Goal: Task Accomplishment & Management: Manage account settings

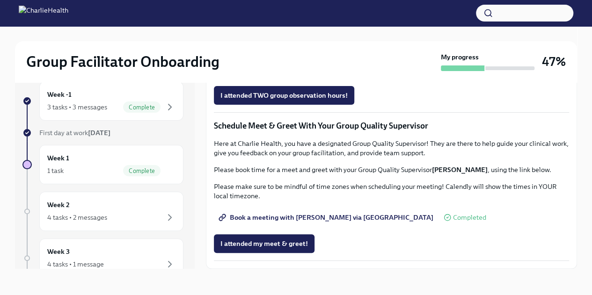
scroll to position [867, 0]
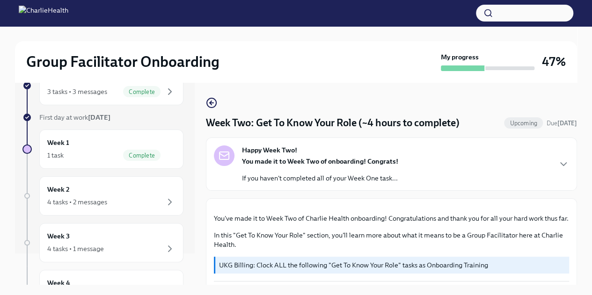
scroll to position [34, 0]
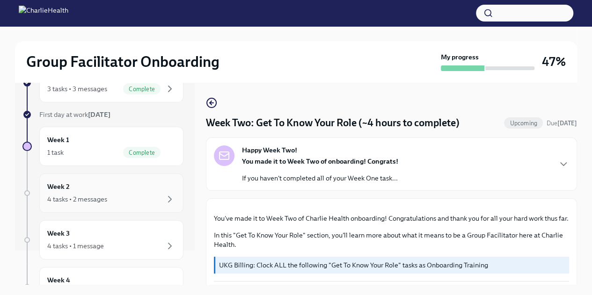
click at [135, 200] on div "4 tasks • 2 messages" at bounding box center [111, 199] width 128 height 11
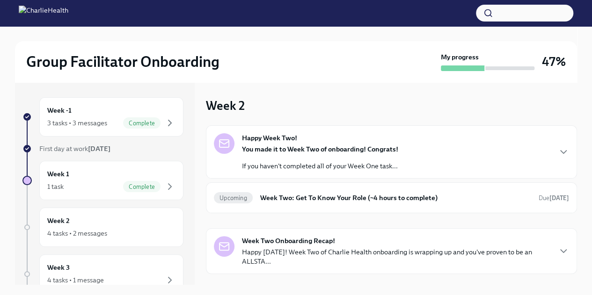
scroll to position [17, 0]
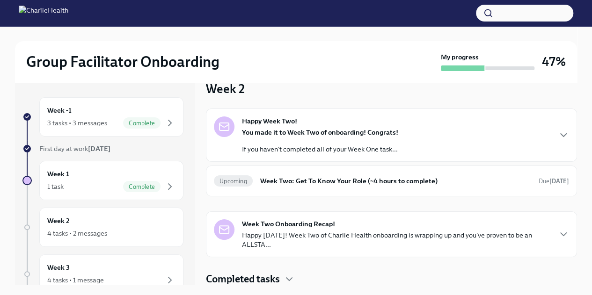
click at [563, 236] on div "Week Two Onboarding Recap! Happy Friday! Week Two of Charlie Health onboarding …" at bounding box center [391, 234] width 371 height 46
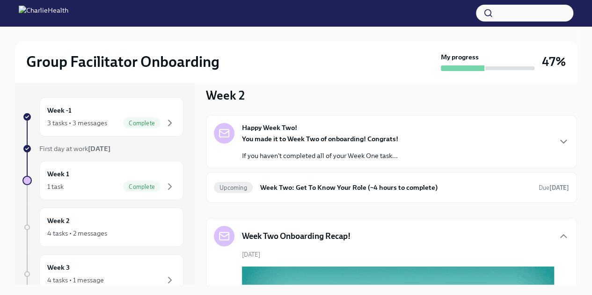
scroll to position [7, 0]
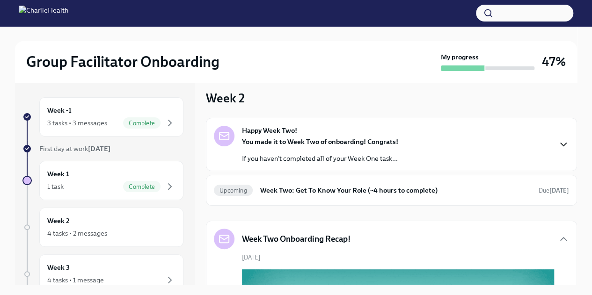
click at [557, 142] on icon "button" at bounding box center [562, 144] width 11 height 11
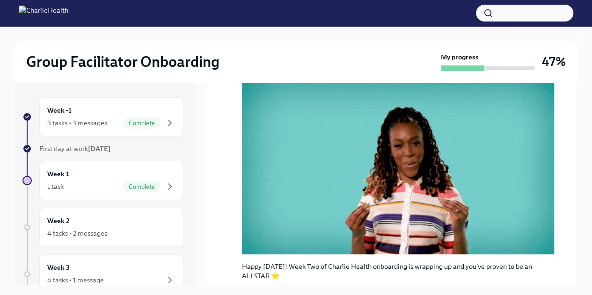
scroll to position [367, 0]
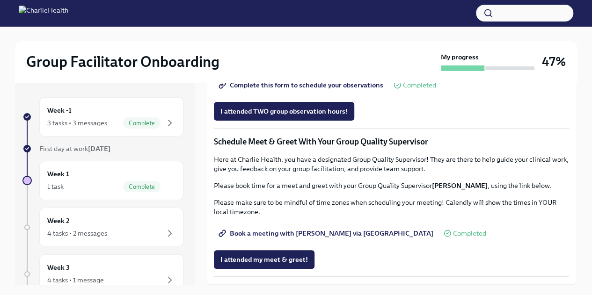
scroll to position [867, 0]
click at [521, 10] on button "button" at bounding box center [524, 13] width 97 height 17
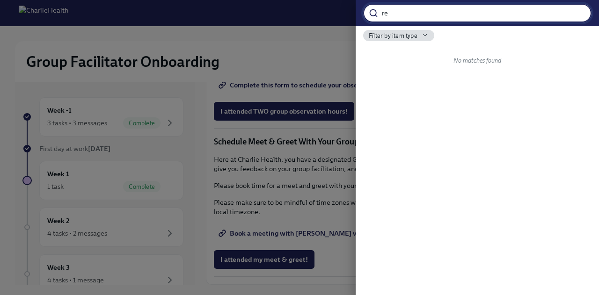
type input "r"
click at [315, 22] on div at bounding box center [299, 147] width 599 height 295
